Goal: Information Seeking & Learning: Check status

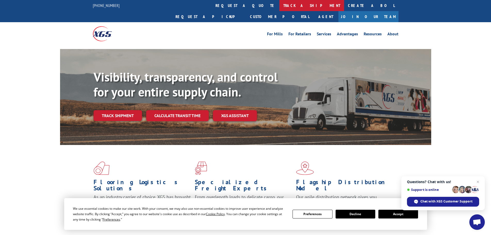
click at [279, 7] on link "track a shipment" at bounding box center [311, 5] width 65 height 11
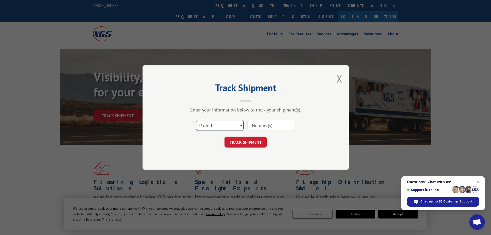
click at [239, 126] on select "Select category... Probill BOL PO" at bounding box center [219, 125] width 47 height 11
click at [196, 120] on select "Select category... Probill BOL PO" at bounding box center [219, 125] width 47 height 11
click at [268, 128] on input at bounding box center [270, 125] width 47 height 11
click at [240, 126] on select "Select category... Probill BOL PO" at bounding box center [219, 125] width 47 height 11
click at [196, 120] on select "Select category... Probill BOL PO" at bounding box center [219, 125] width 47 height 11
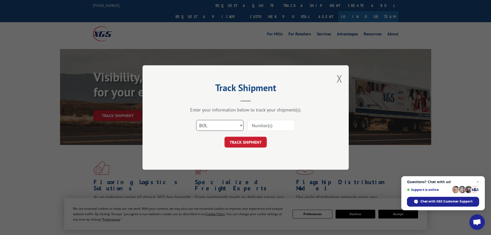
click at [239, 127] on select "Select category... Probill BOL PO" at bounding box center [219, 125] width 47 height 11
select select "probill"
click at [196, 120] on select "Select category... Probill BOL PO" at bounding box center [219, 125] width 47 height 11
click at [264, 124] on input at bounding box center [270, 125] width 47 height 11
type input "17504201"
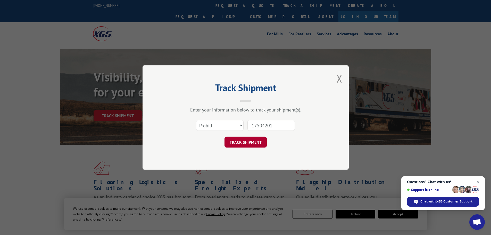
click at [259, 141] on button "TRACK SHIPMENT" at bounding box center [245, 142] width 42 height 11
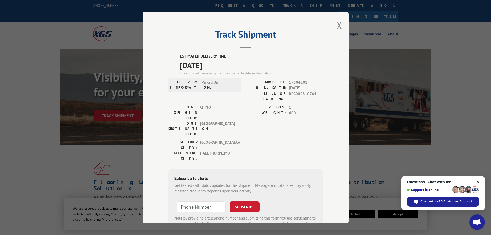
click at [478, 182] on span "Close chat" at bounding box center [477, 182] width 6 height 6
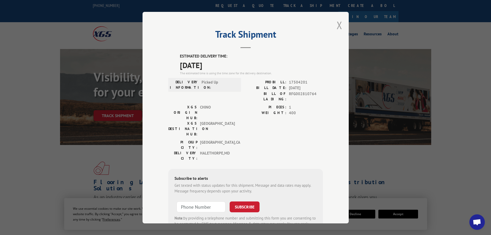
click at [334, 23] on div "Track Shipment ESTIMATED DELIVERY TIME: [DATE] The estimated time is using the …" at bounding box center [245, 117] width 206 height 211
click at [338, 26] on button "Close modal" at bounding box center [339, 25] width 6 height 14
